Goal: Task Accomplishment & Management: Manage account settings

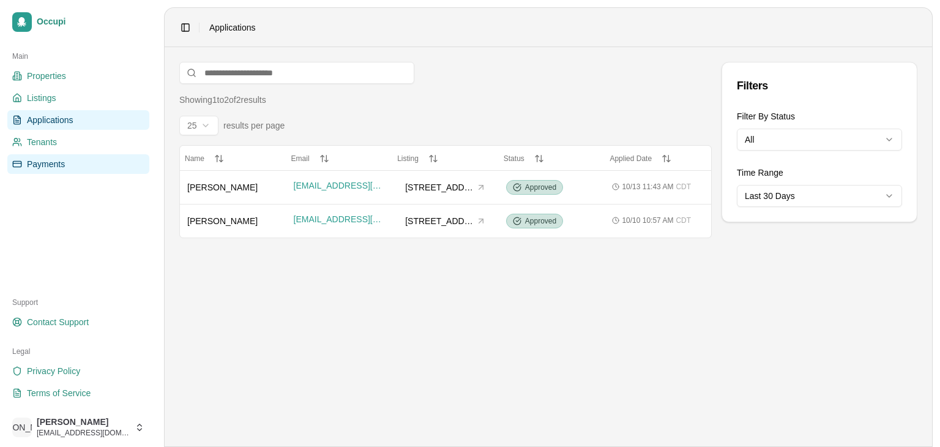
click at [62, 158] on span "Payments" at bounding box center [46, 164] width 38 height 12
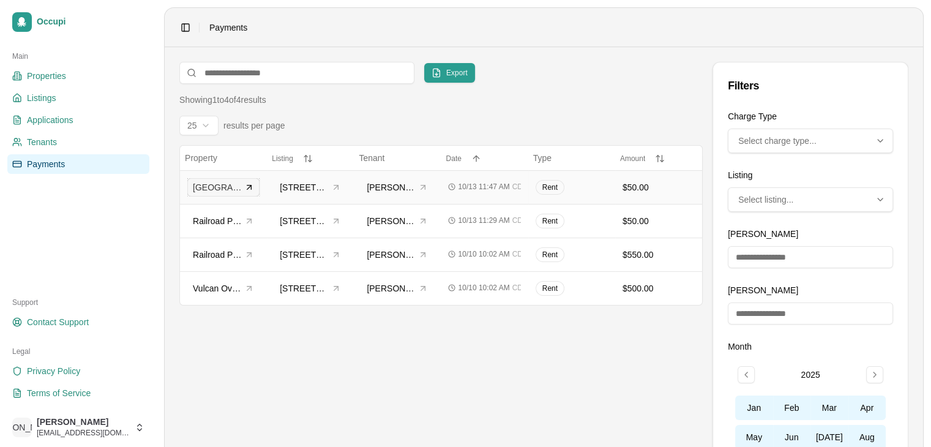
click at [245, 186] on icon at bounding box center [249, 187] width 10 height 10
click at [226, 254] on span "Railroad Park Lofts" at bounding box center [217, 254] width 49 height 12
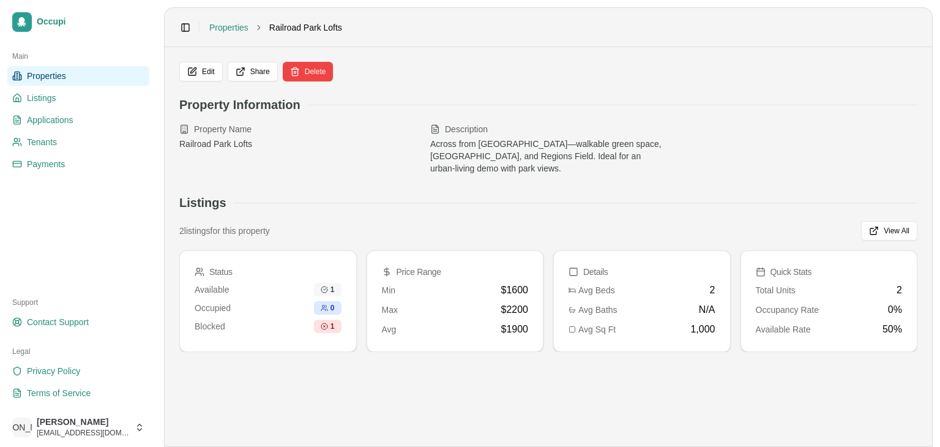
click at [326, 286] on icon at bounding box center [324, 289] width 6 height 6
click at [895, 221] on button "View All" at bounding box center [889, 231] width 56 height 20
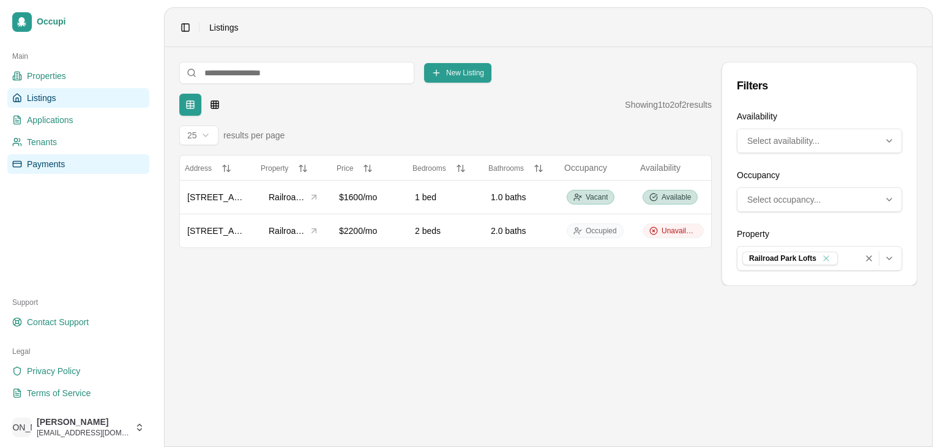
click at [39, 160] on span "Payments" at bounding box center [46, 164] width 38 height 12
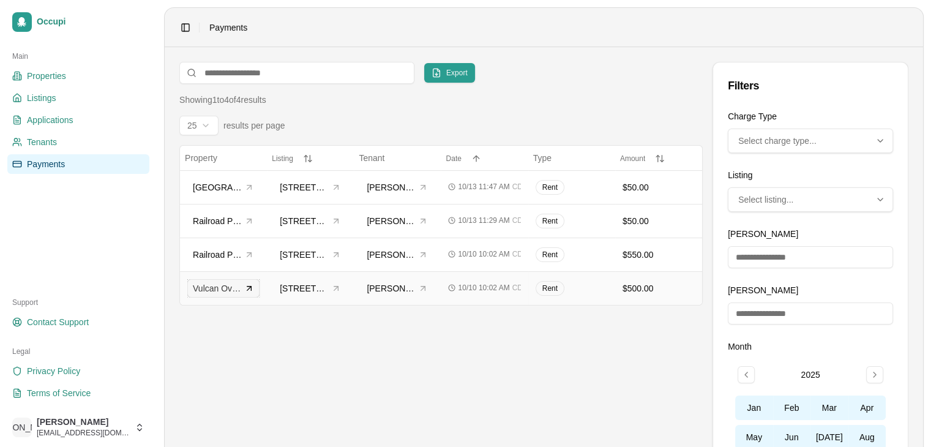
click at [218, 285] on span "Vulcan Overlook Apartments" at bounding box center [217, 288] width 49 height 12
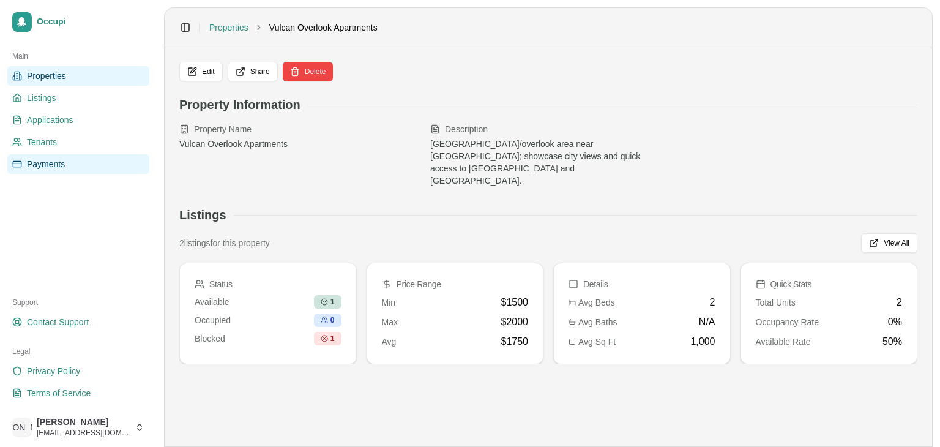
click at [64, 166] on span "Payments" at bounding box center [46, 164] width 38 height 12
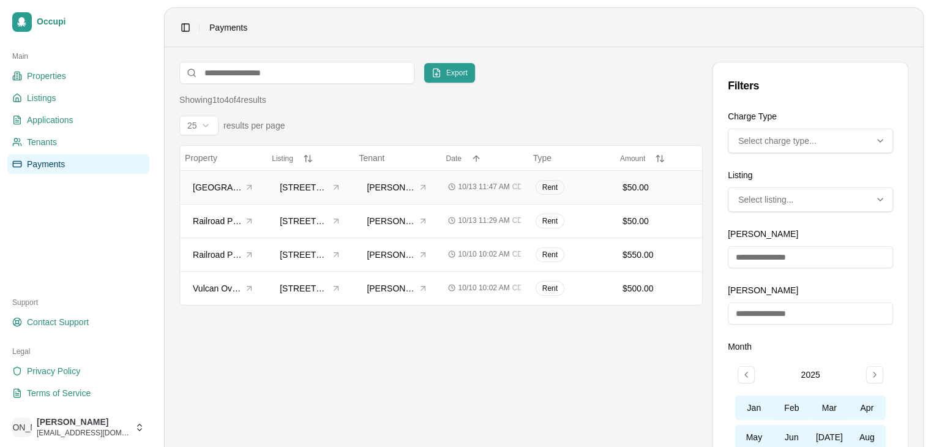
click at [641, 184] on div "$50.00" at bounding box center [658, 187] width 72 height 12
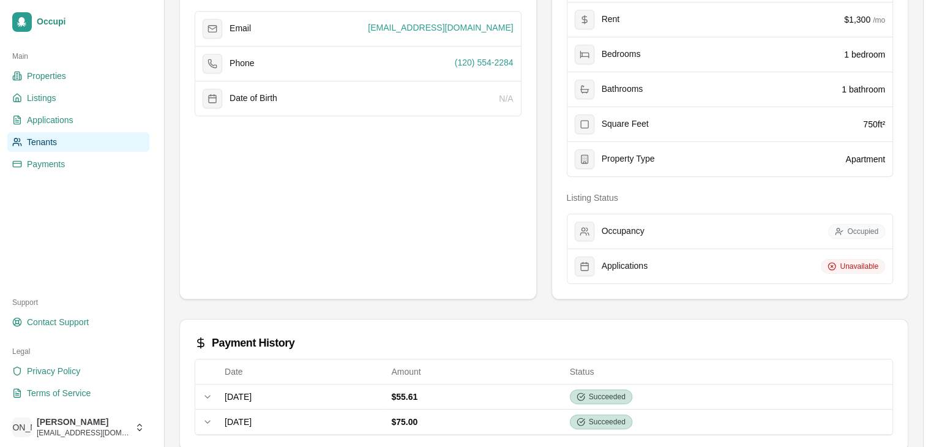
scroll to position [344, 0]
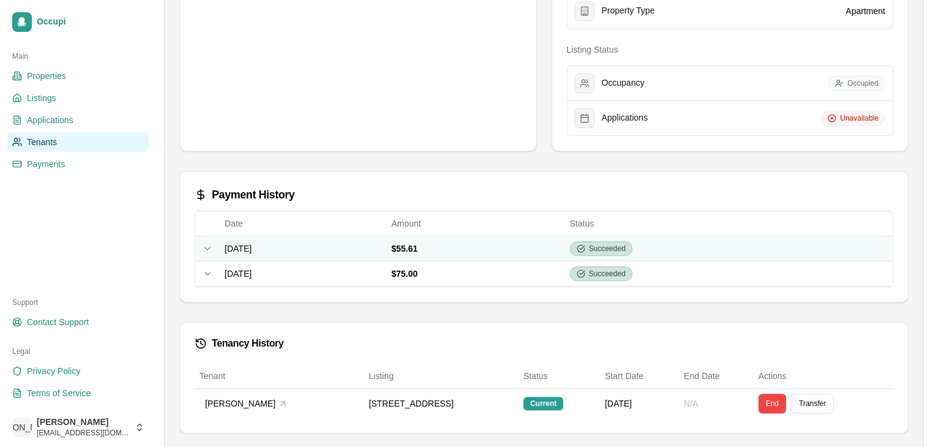
click at [201, 245] on div "Expand row" at bounding box center [207, 249] width 15 height 10
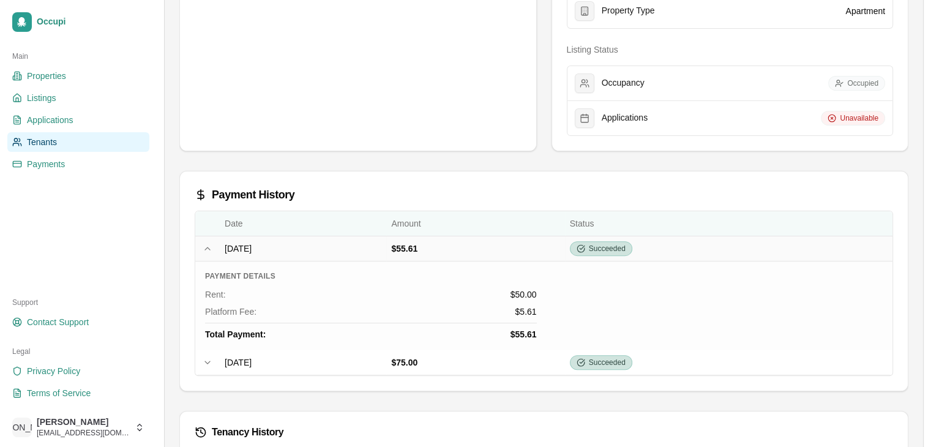
scroll to position [433, 0]
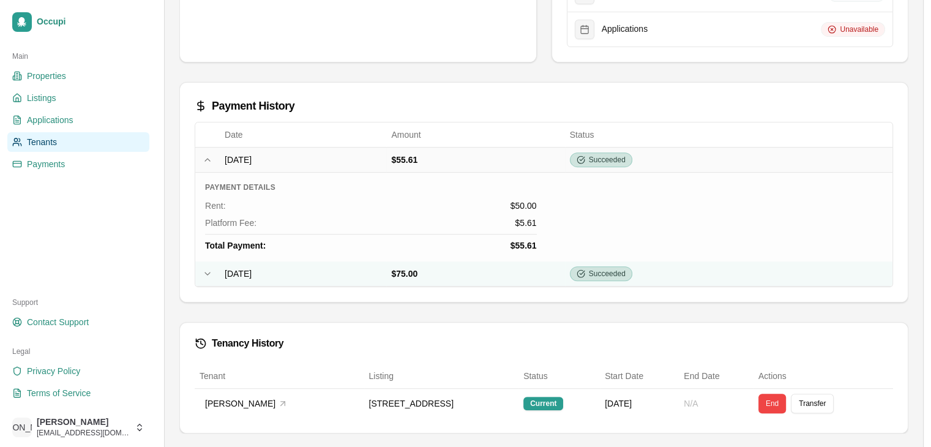
click at [206, 275] on icon at bounding box center [208, 274] width 10 height 10
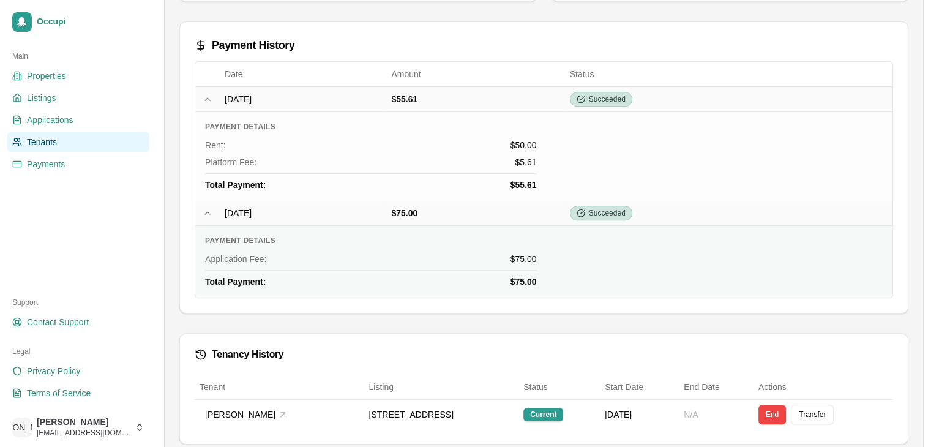
scroll to position [504, 0]
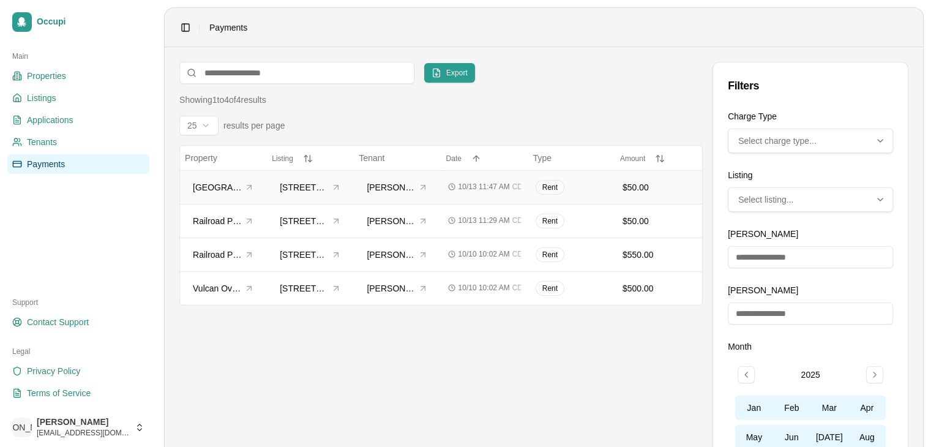
click at [636, 184] on div "$50.00" at bounding box center [658, 187] width 72 height 12
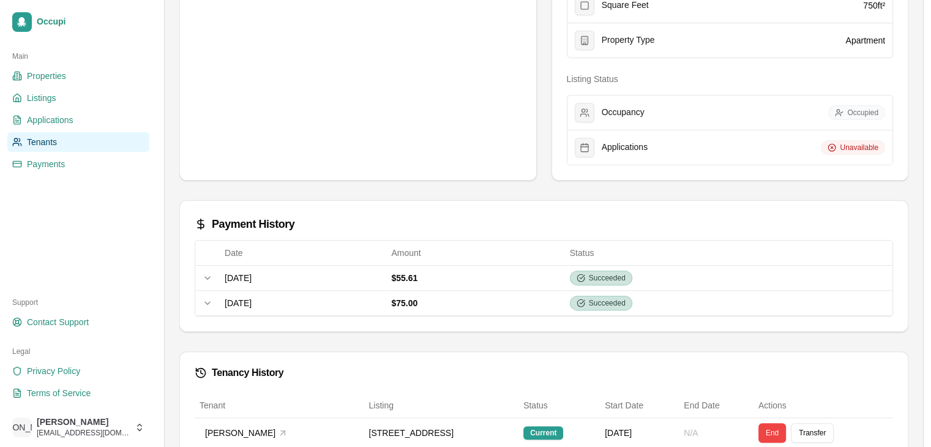
scroll to position [344, 0]
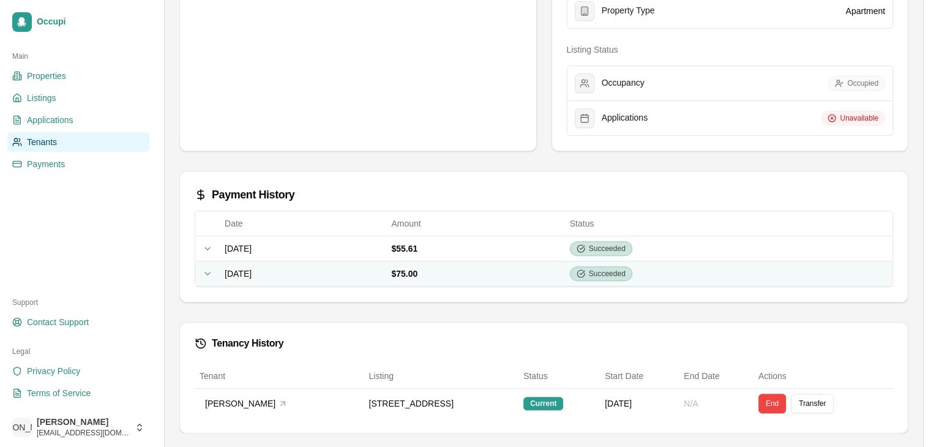
click at [208, 275] on icon at bounding box center [208, 274] width 10 height 10
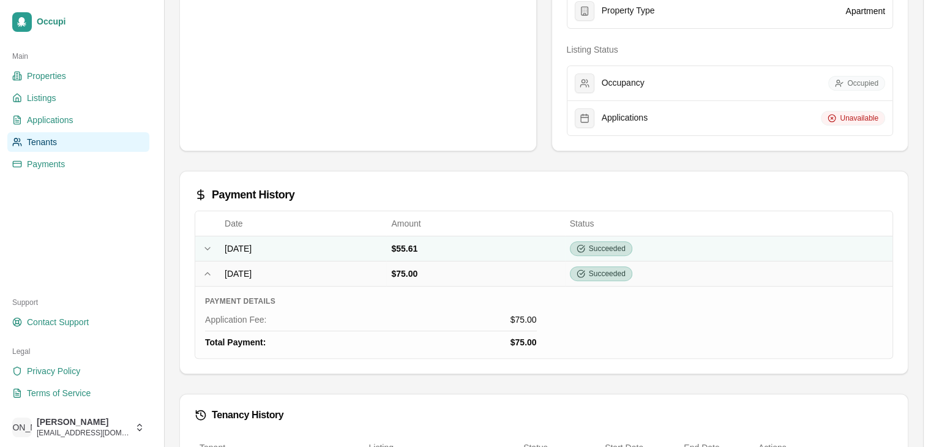
click at [210, 250] on icon at bounding box center [208, 249] width 10 height 10
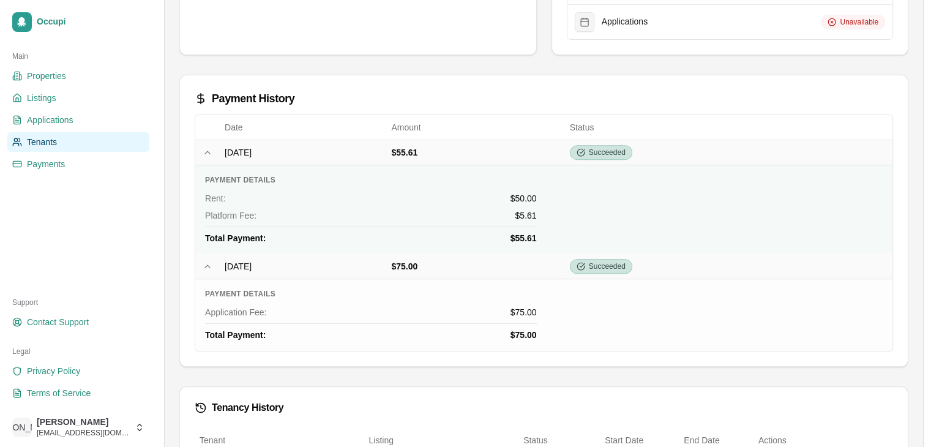
scroll to position [438, 0]
